Goal: Check status: Check status

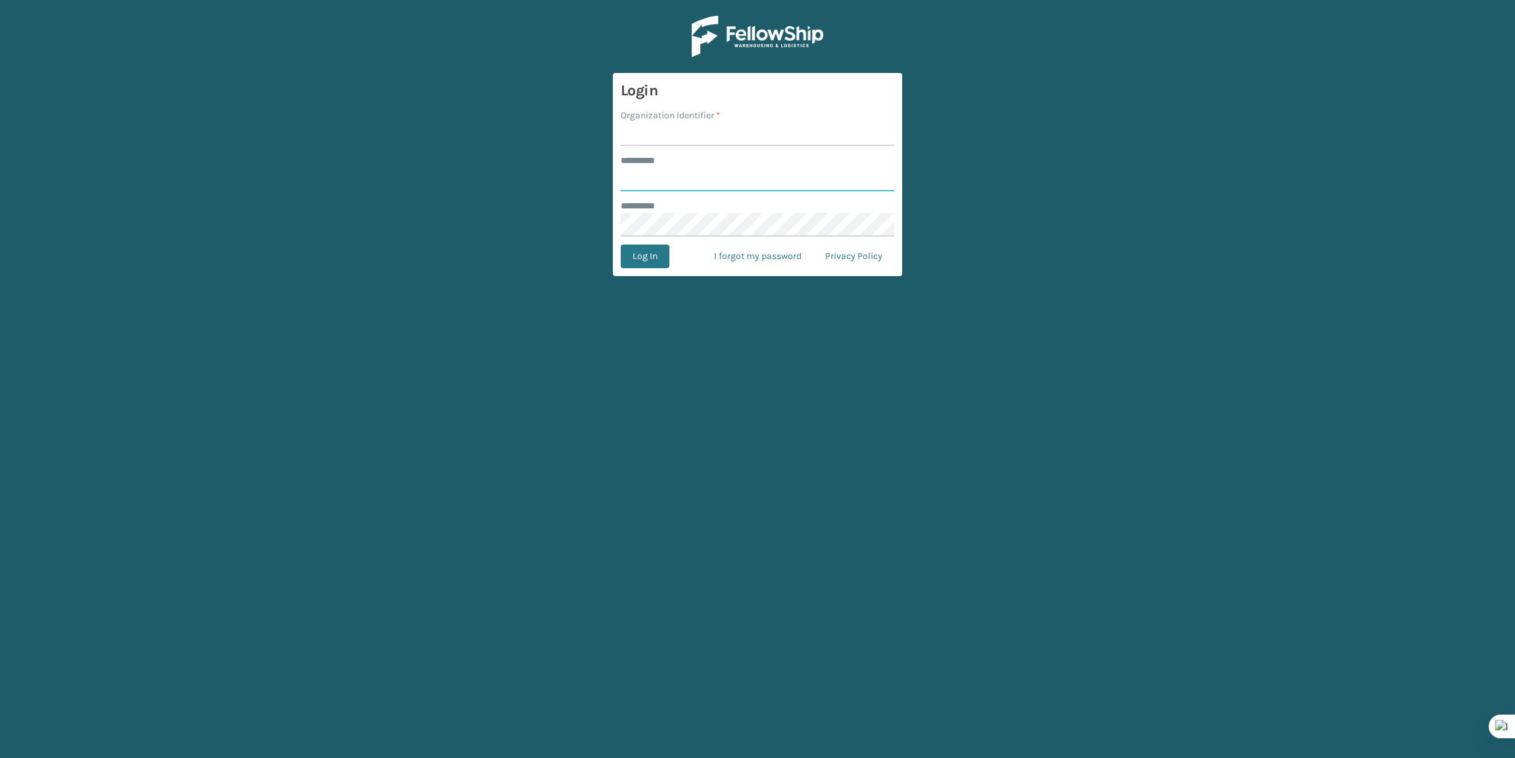
type input "*******"
click at [653, 133] on input "Organization Identifier *" at bounding box center [757, 134] width 273 height 24
type input "Brightech"
click at [640, 264] on button "Log In" at bounding box center [645, 257] width 49 height 24
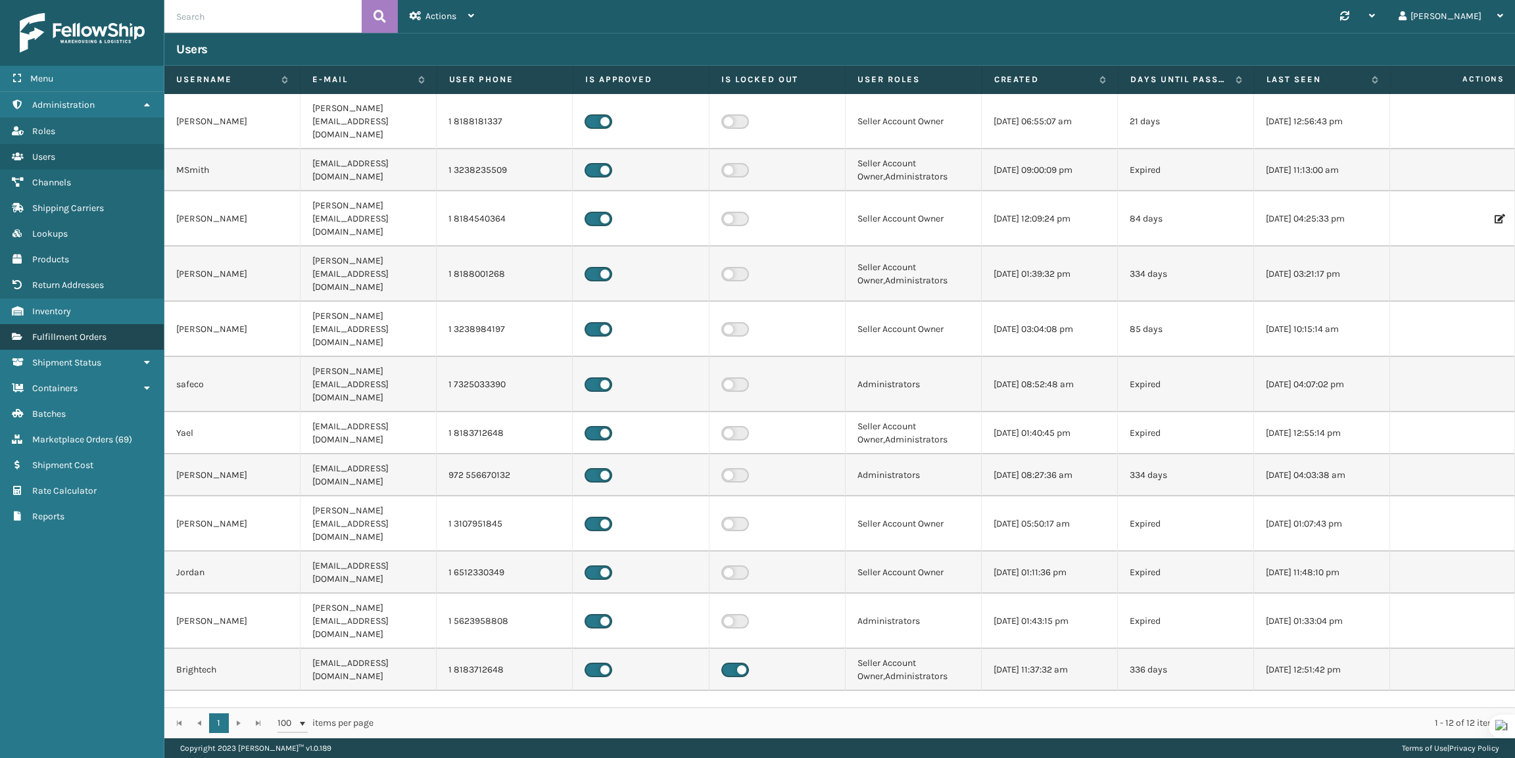
click at [97, 339] on link "Fulfillment Orders" at bounding box center [82, 337] width 164 height 26
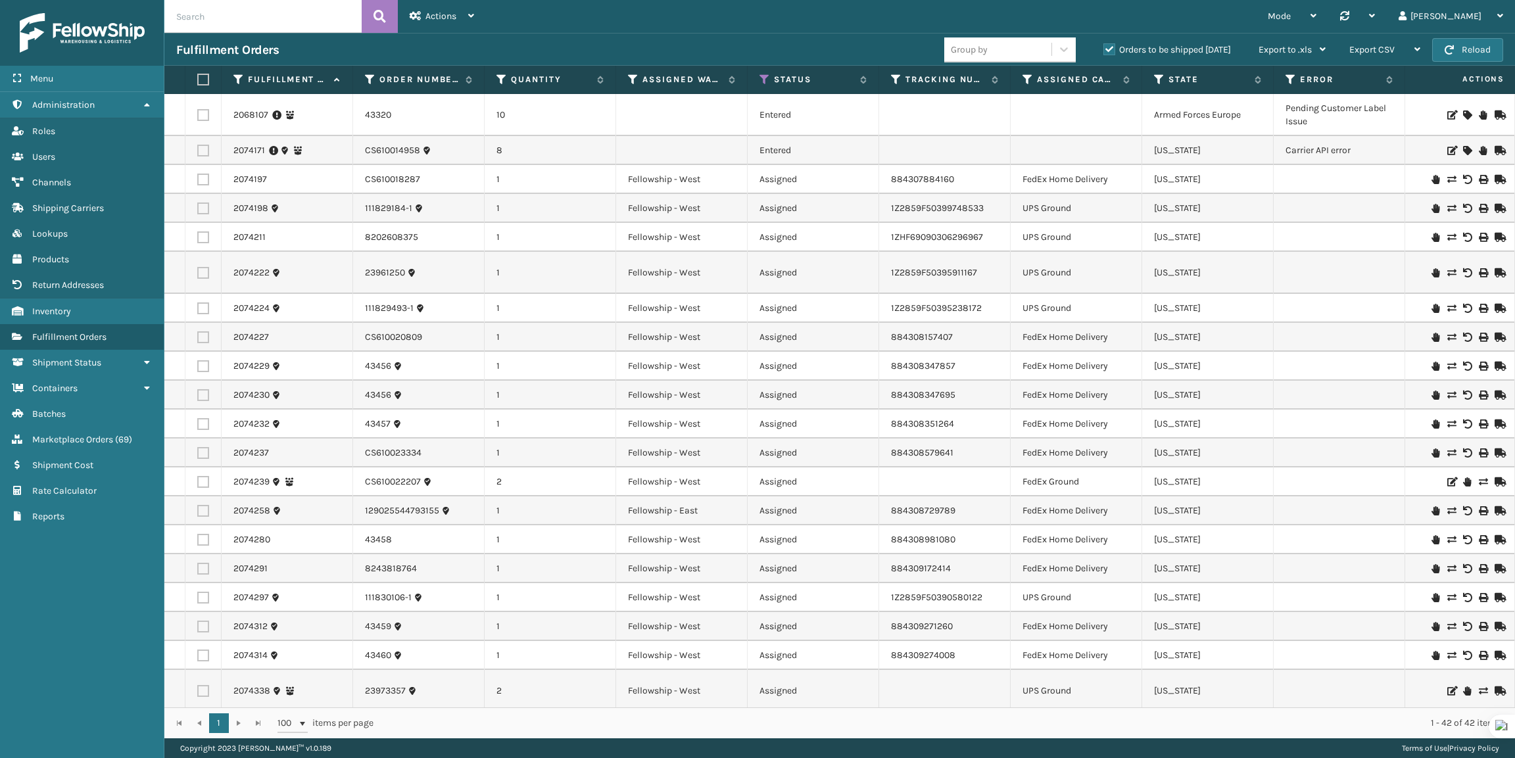
click at [298, 13] on input "text" at bounding box center [262, 16] width 197 height 33
paste input "6656165687_1-A"
type input "6656165687_1-A"
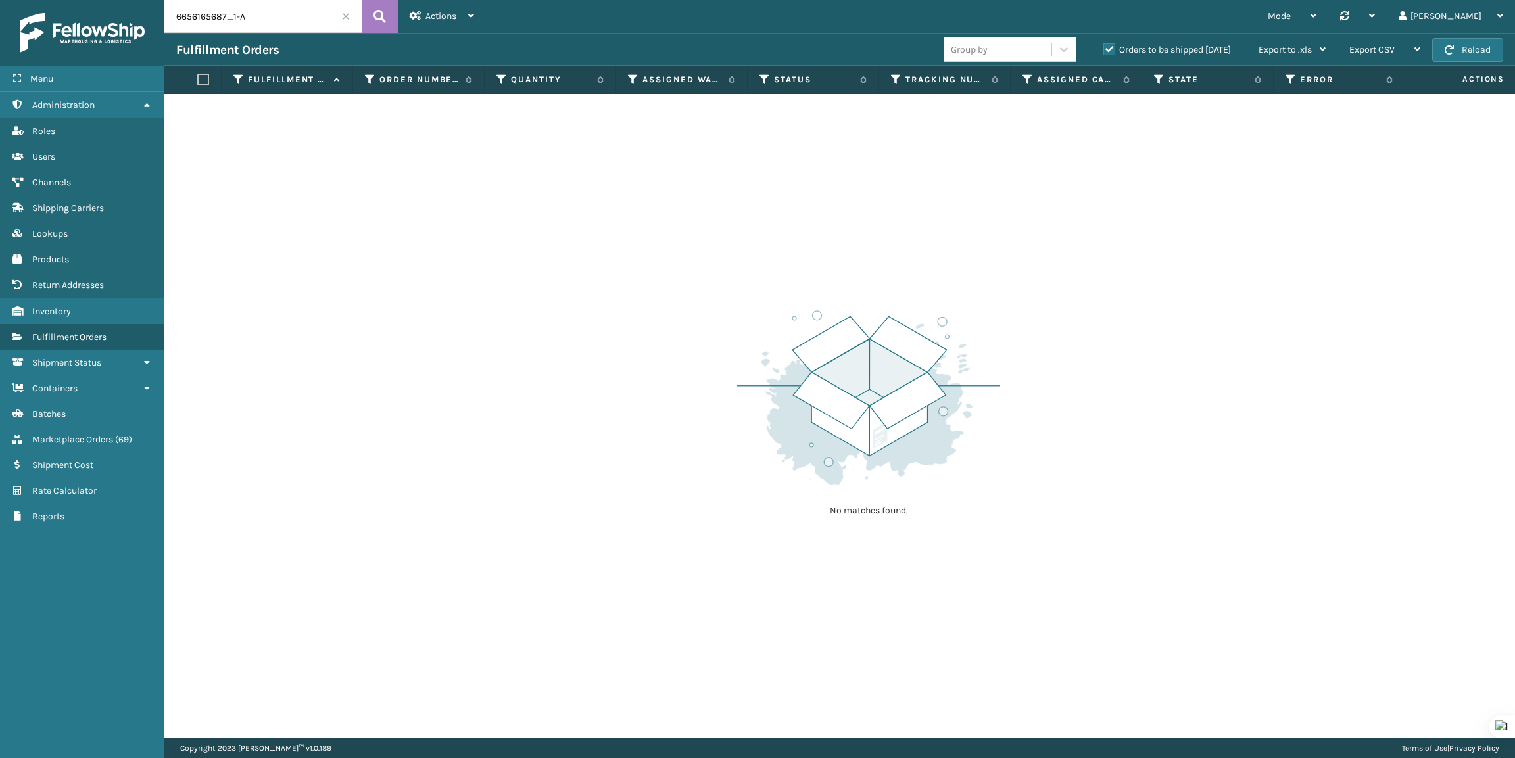
click at [1103, 44] on label "Orders to be shipped [DATE]" at bounding box center [1167, 49] width 128 height 11
click at [1103, 44] on input "Orders to be shipped [DATE]" at bounding box center [1103, 46] width 1 height 9
click at [391, 7] on button at bounding box center [380, 16] width 36 height 33
click at [45, 427] on link "Rate Calculator Marketplace Orders ( 69 )" at bounding box center [82, 440] width 164 height 26
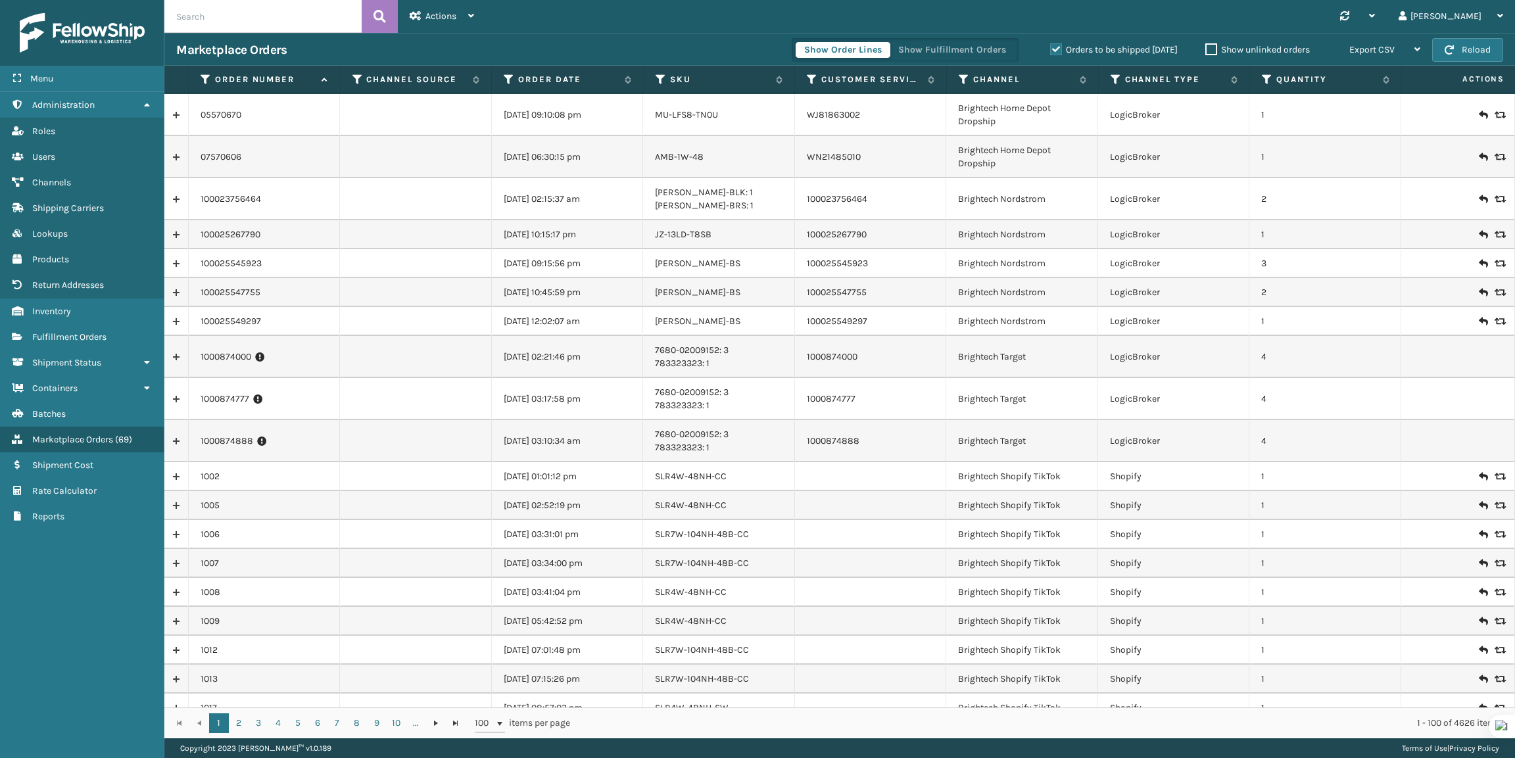
click at [210, 28] on input "text" at bounding box center [262, 16] width 197 height 33
paste input "6656165687_1-A"
type input "6656165687_1-A"
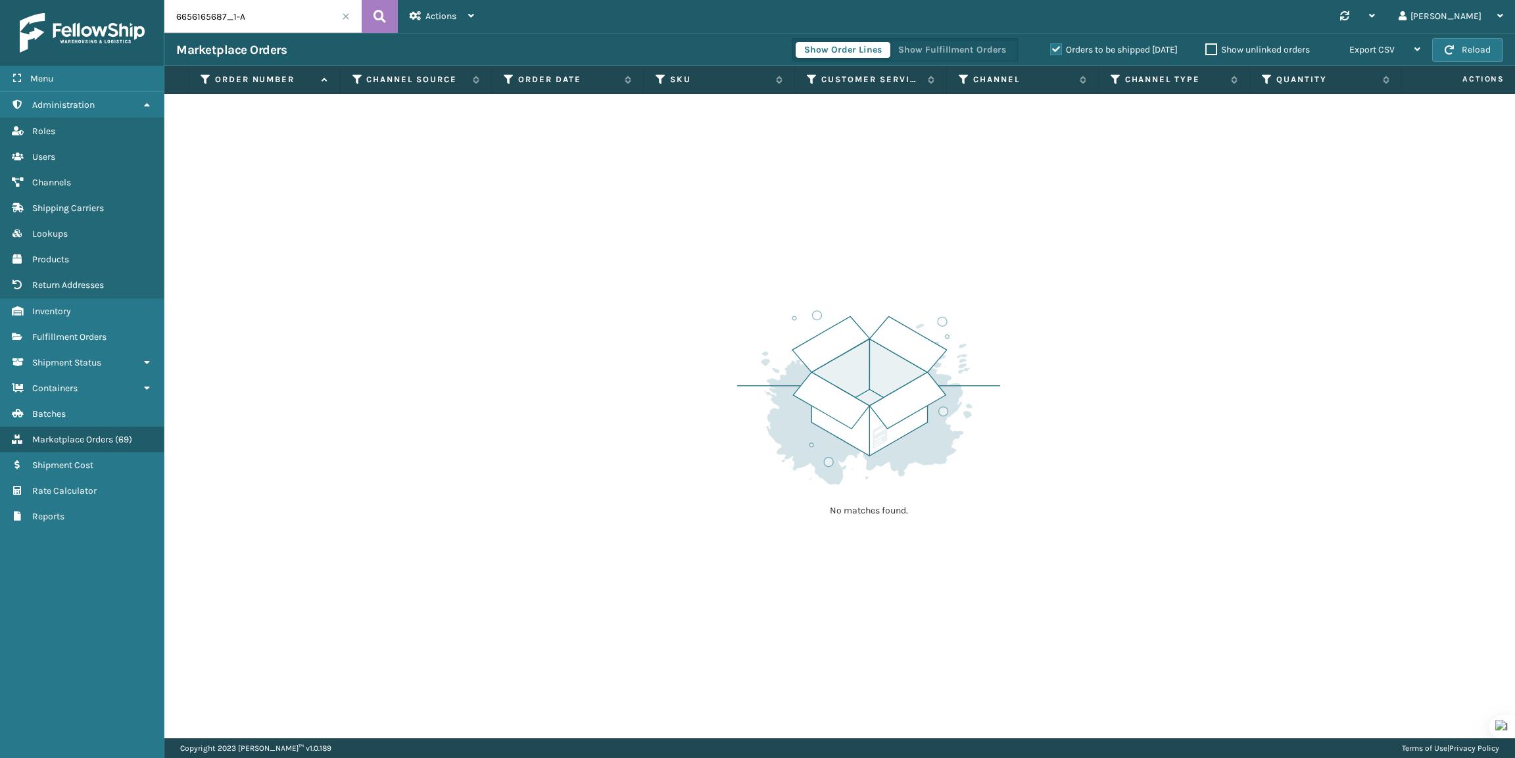
click at [1050, 44] on label "Orders to be shipped [DATE]" at bounding box center [1114, 49] width 128 height 11
click at [1050, 44] on input "Orders to be shipped [DATE]" at bounding box center [1050, 46] width 1 height 9
click at [391, 13] on button at bounding box center [380, 16] width 36 height 33
